Goal: Communication & Community: Answer question/provide support

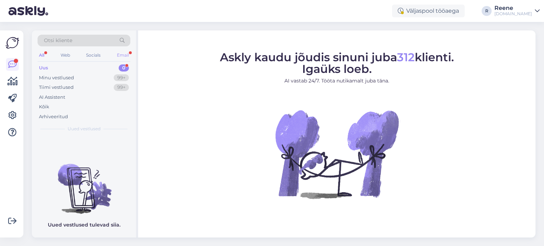
click at [121, 53] on div "Email" at bounding box center [122, 55] width 15 height 9
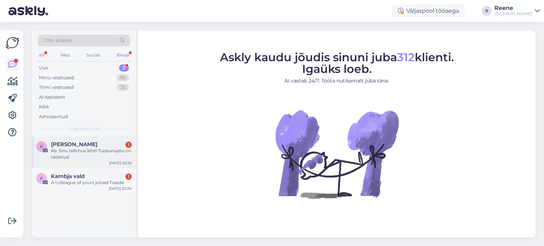
click at [66, 153] on div "Re: Sinu tellimus lehel Tupsunupsu on täidetud" at bounding box center [91, 154] width 81 height 13
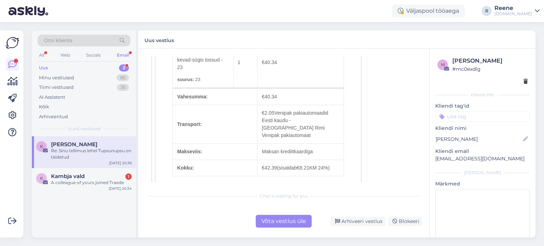
scroll to position [177, 0]
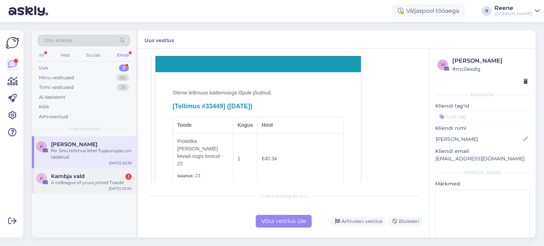
click at [70, 180] on div "A colleague of yours joined Traede" at bounding box center [91, 183] width 81 height 6
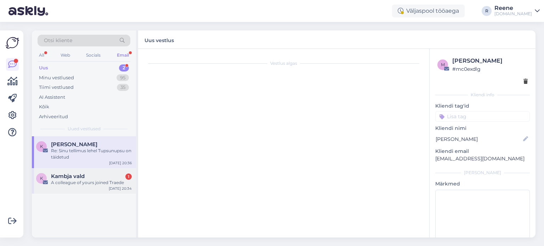
scroll to position [0, 0]
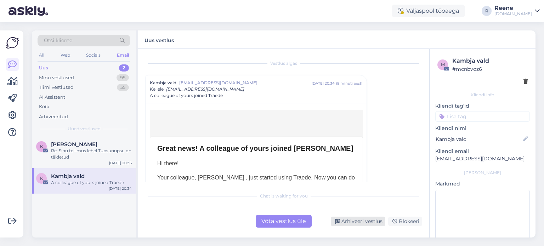
click at [366, 218] on div "Arhiveeri vestlus" at bounding box center [358, 222] width 55 height 10
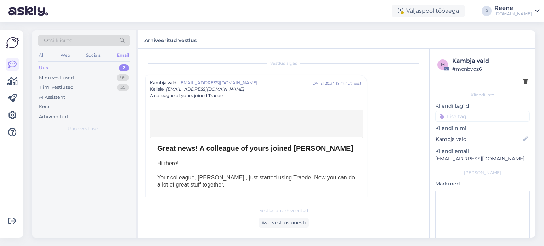
scroll to position [19, 0]
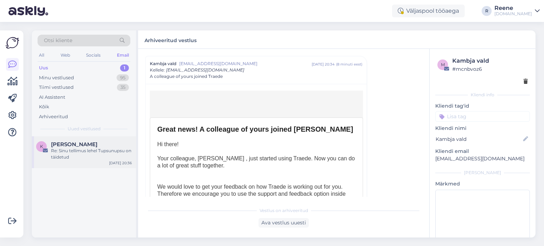
click at [91, 151] on div "Re: Sinu tellimus lehel Tupsunupsu on täidetud" at bounding box center [91, 154] width 81 height 13
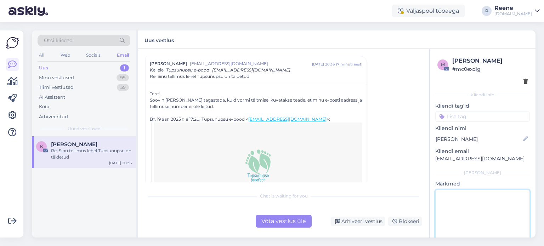
click at [478, 205] on textarea at bounding box center [482, 222] width 95 height 64
type textarea "vastatud"
click at [348, 174] on p at bounding box center [258, 165] width 206 height 35
click at [395, 161] on div "Vestlus [PERSON_NAME] [EMAIL_ADDRESS][DOMAIN_NAME] [DATE] 20:36 ( 7 minuti eest…" at bounding box center [286, 119] width 283 height 126
click at [288, 222] on div "Võta vestlus üle" at bounding box center [284, 221] width 56 height 13
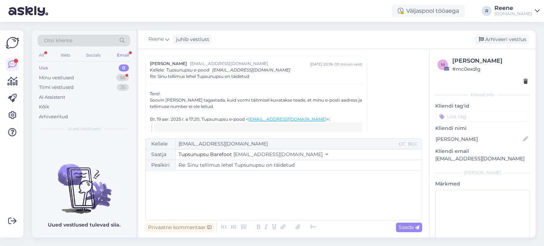
scroll to position [615, 0]
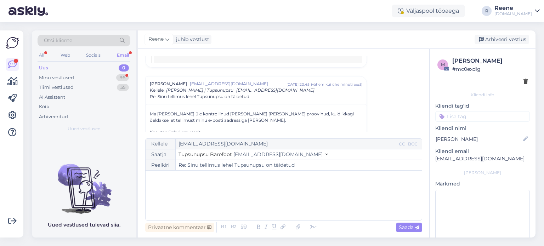
click at [123, 53] on div "Email" at bounding box center [122, 55] width 15 height 9
click at [69, 79] on div "Minu vestlused" at bounding box center [56, 77] width 35 height 7
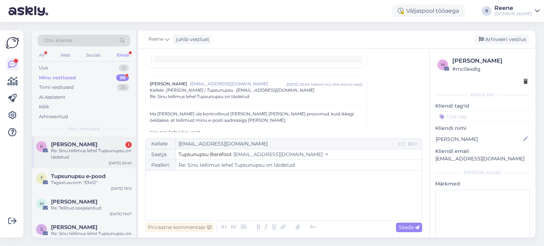
click at [79, 150] on div "Re: Sinu tellimus lehel Tupsunupsu on täidetud" at bounding box center [91, 154] width 81 height 13
type textarea "vastatud"
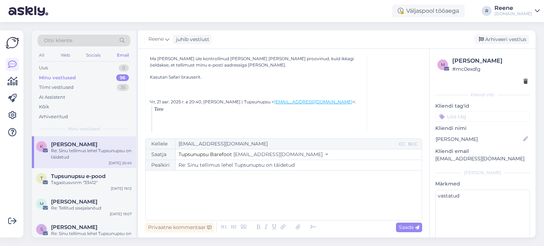
scroll to position [85, 0]
click at [78, 178] on span "Tupsunupsu e-pood" at bounding box center [78, 176] width 55 height 6
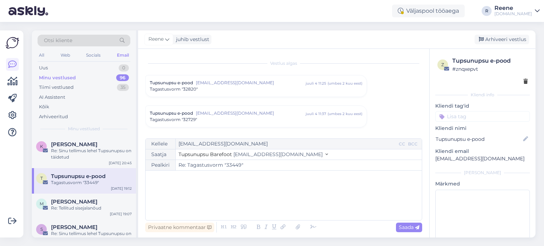
scroll to position [3010, 0]
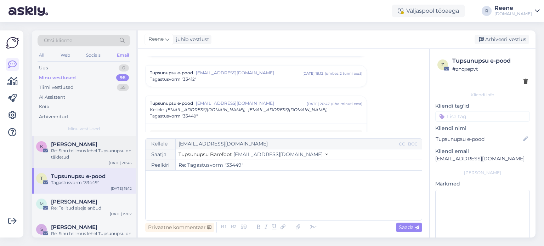
click at [80, 155] on div "Re: Sinu tellimus lehel Tupsunupsu on täidetud" at bounding box center [91, 154] width 81 height 13
type textarea "vastatud"
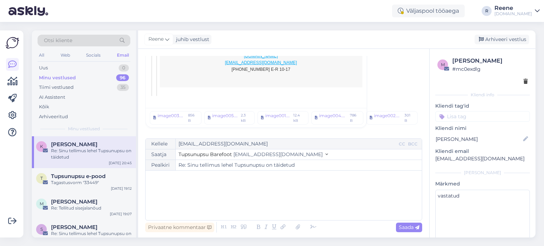
scroll to position [50, 0]
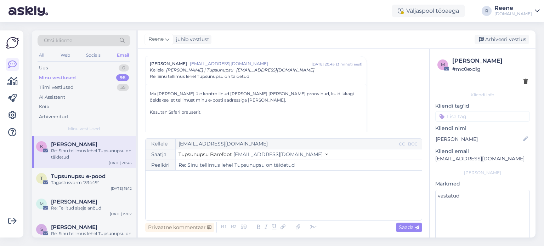
click at [457, 115] on input at bounding box center [482, 116] width 95 height 11
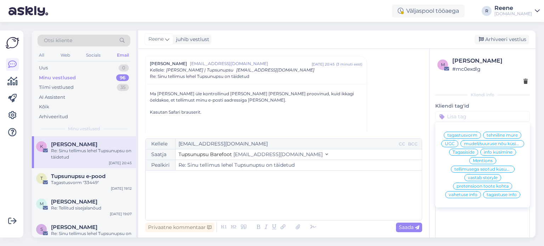
click at [495, 136] on span "tehniline mure" at bounding box center [502, 135] width 31 height 4
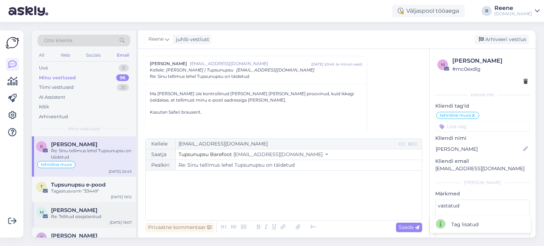
click at [71, 210] on span "[PERSON_NAME]" at bounding box center [74, 210] width 46 height 6
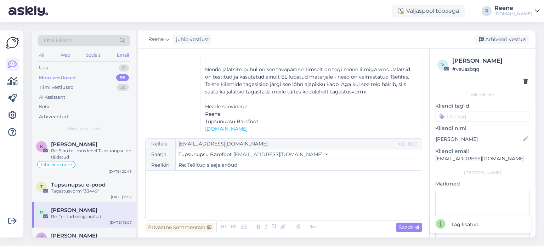
scroll to position [92, 0]
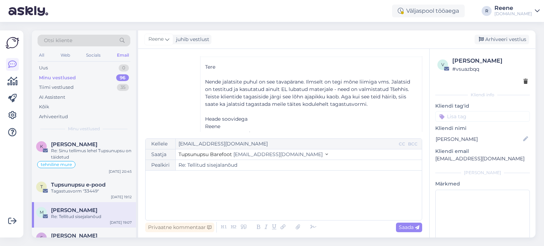
click at [462, 117] on input at bounding box center [482, 116] width 95 height 11
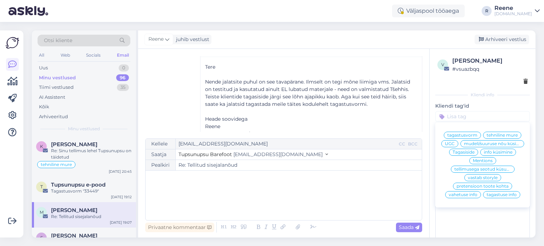
click at [463, 154] on span "Tagasiside" at bounding box center [464, 152] width 22 height 4
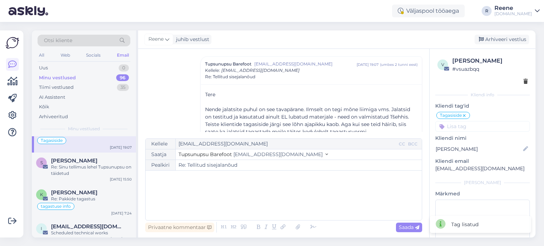
scroll to position [106, 0]
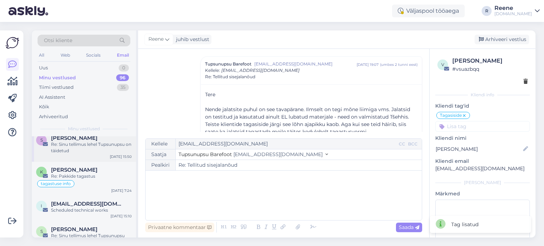
click at [83, 143] on div "Re: Sinu tellimus lehel Tupsunupsu on täidetud" at bounding box center [91, 147] width 81 height 13
type textarea "vastatud"
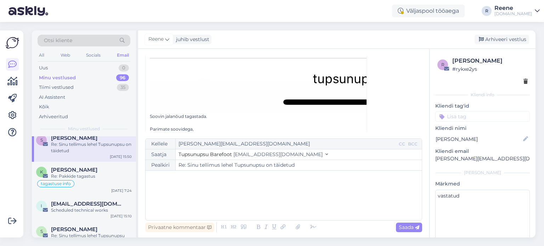
scroll to position [1133, 0]
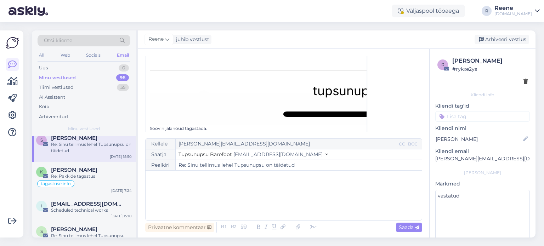
click at [457, 116] on input at bounding box center [482, 116] width 95 height 11
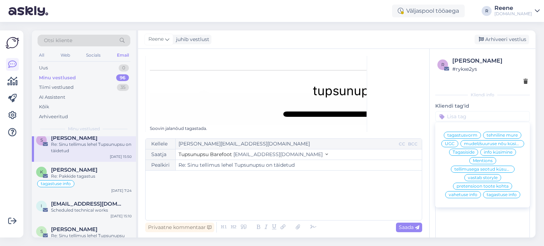
click at [500, 136] on span "tehniline mure" at bounding box center [502, 135] width 31 height 4
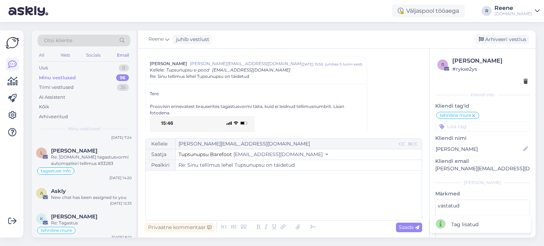
scroll to position [319, 0]
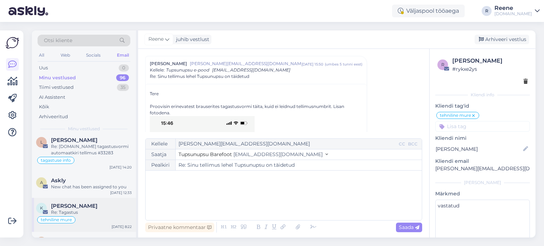
click at [74, 211] on div "Re: Tagastus" at bounding box center [91, 212] width 81 height 6
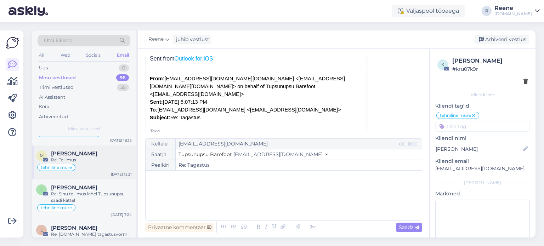
scroll to position [212, 0]
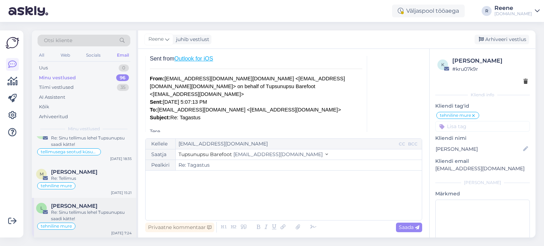
click at [79, 219] on div "Re: Sinu tellimus lehel Tupsunupsu saadi kätte!" at bounding box center [91, 215] width 81 height 13
type textarea "vastatud"
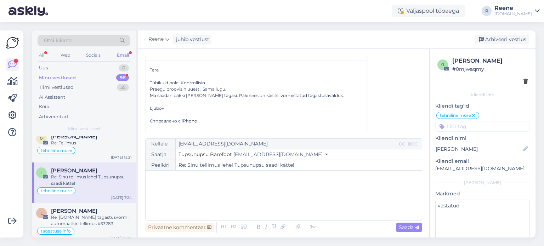
scroll to position [109, 0]
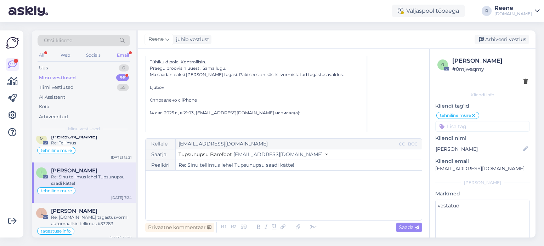
click at [121, 56] on div "Email" at bounding box center [122, 55] width 15 height 9
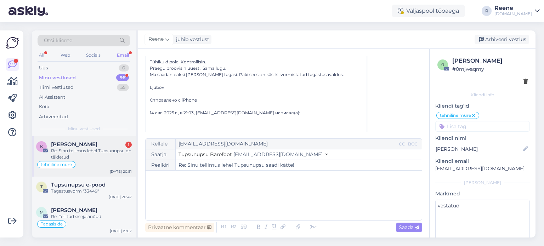
click at [72, 154] on div "Re: Sinu tellimus lehel Tupsunupsu on täidetud" at bounding box center [91, 154] width 81 height 13
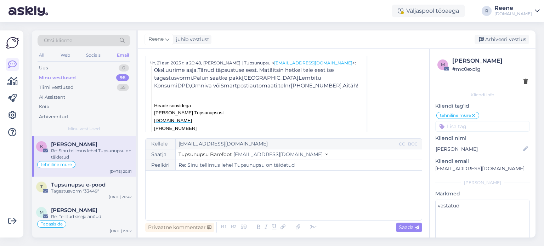
scroll to position [161, 0]
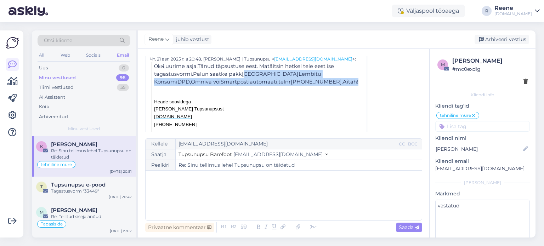
drag, startPoint x: 300, startPoint y: 80, endPoint x: 243, endPoint y: 70, distance: 58.2
click at [243, 70] on p "Okei , uurime asja . Tänud täpsustuse eest . Ma täitsin hetkel teie eest ise ta…" at bounding box center [258, 73] width 208 height 23
copy span "Tartu Lembitu Konsumi DPD, Omniva või Smartposti automaati , tel nr [PHONE_NUMB…"
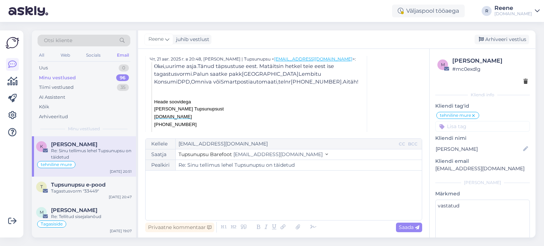
click at [189, 178] on p "﻿" at bounding box center [283, 177] width 269 height 7
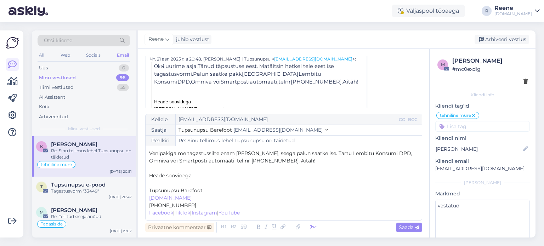
click at [312, 228] on icon at bounding box center [313, 227] width 11 height 10
click at [165, 183] on p "﻿" at bounding box center [283, 183] width 269 height 7
click at [408, 226] on span "Saada" at bounding box center [409, 227] width 21 height 6
type input "Re: Re: Sinu tellimus lehel Tupsunupsu on täidetud"
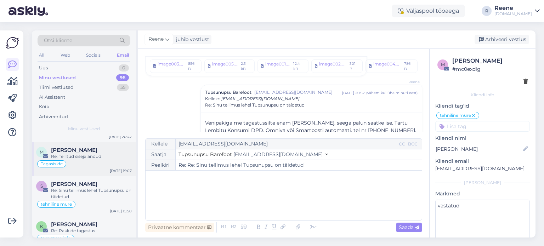
scroll to position [71, 0]
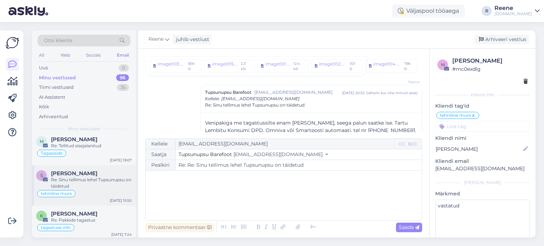
click at [78, 182] on div "Re: Sinu tellimus lehel Tupsunupsu on täidetud" at bounding box center [91, 183] width 81 height 13
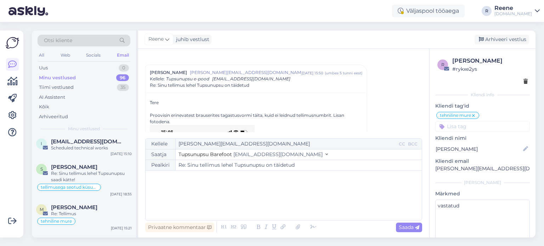
scroll to position [212, 0]
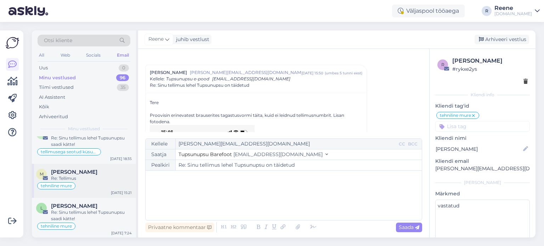
click at [79, 177] on div "Re: Tellimus" at bounding box center [91, 178] width 81 height 6
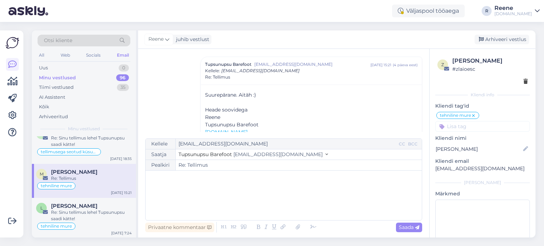
scroll to position [248, 0]
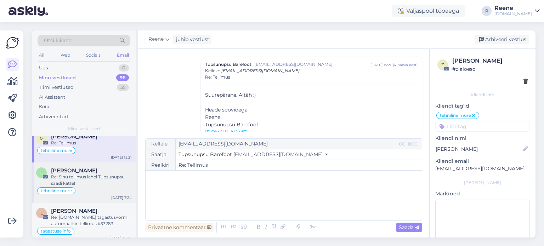
click at [85, 184] on div "Re: Sinu tellimus lehel Tupsunupsu saadi kätte!" at bounding box center [91, 180] width 81 height 13
type textarea "vastatud"
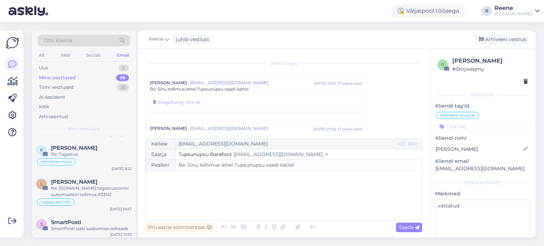
scroll to position [390, 0]
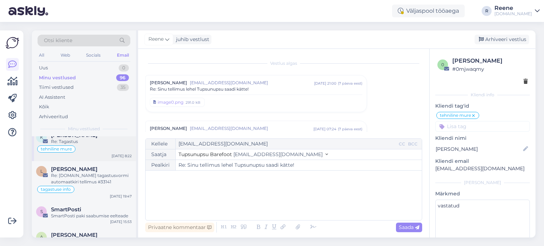
click at [82, 146] on div "tehniline mure" at bounding box center [84, 149] width 96 height 8
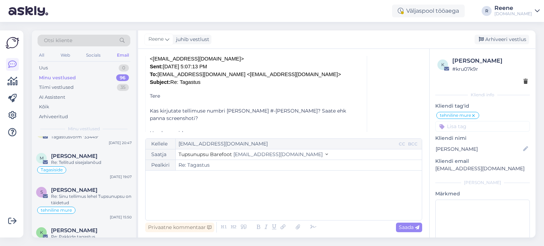
scroll to position [0, 0]
